Goal: Information Seeking & Learning: Learn about a topic

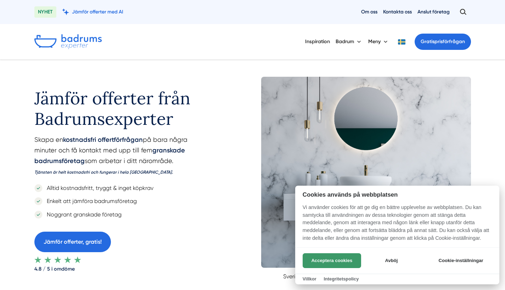
click at [356, 261] on button "Acceptera cookies" at bounding box center [332, 261] width 58 height 15
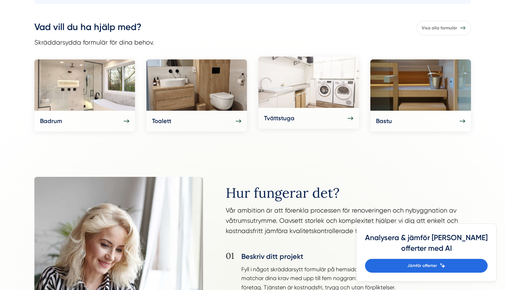
scroll to position [340, 0]
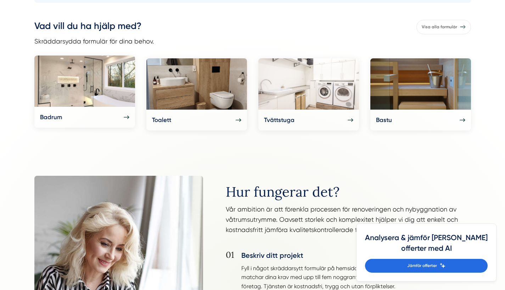
click at [124, 114] on icon at bounding box center [127, 117] width 6 height 6
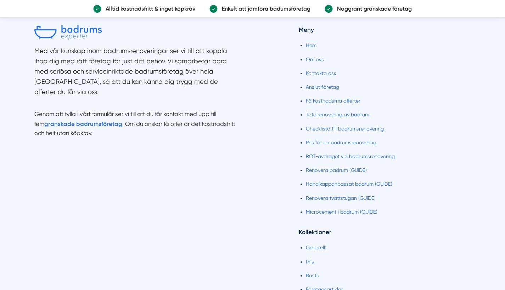
scroll to position [771, 0]
click at [316, 210] on link "Microcement i badrum (GUIDE)" at bounding box center [342, 212] width 72 height 6
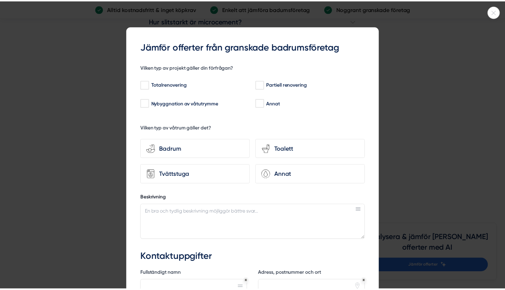
scroll to position [13, 0]
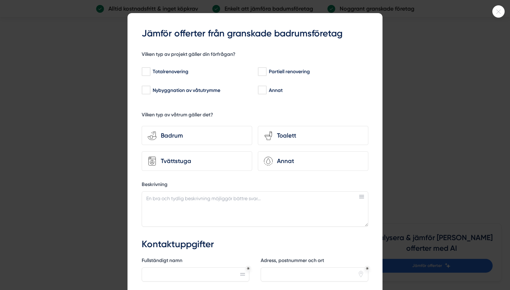
click at [500, 11] on icon at bounding box center [499, 12] width 12 height 4
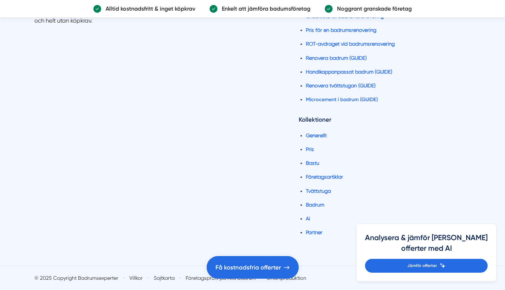
scroll to position [4605, 0]
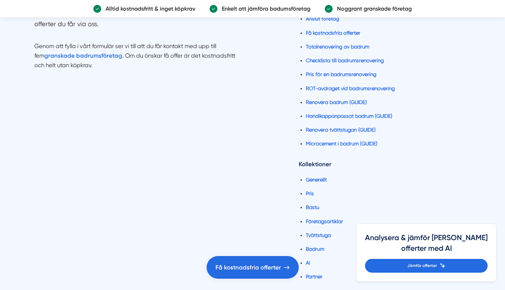
scroll to position [2714, 0]
click at [309, 191] on link "Pris" at bounding box center [310, 194] width 8 height 6
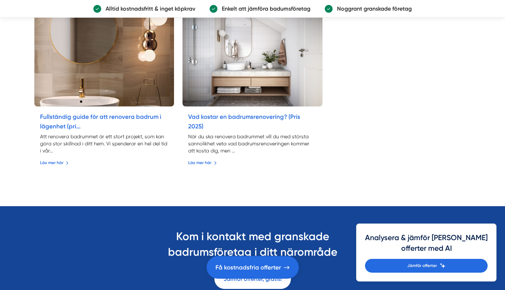
scroll to position [513, 0]
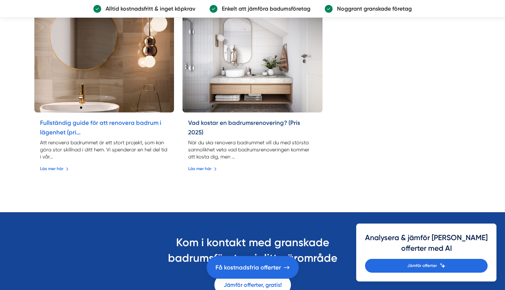
click at [233, 123] on link "Vad kostar en badrumsrenovering? (Pris 2025)" at bounding box center [244, 127] width 112 height 17
